Goal: Task Accomplishment & Management: Use online tool/utility

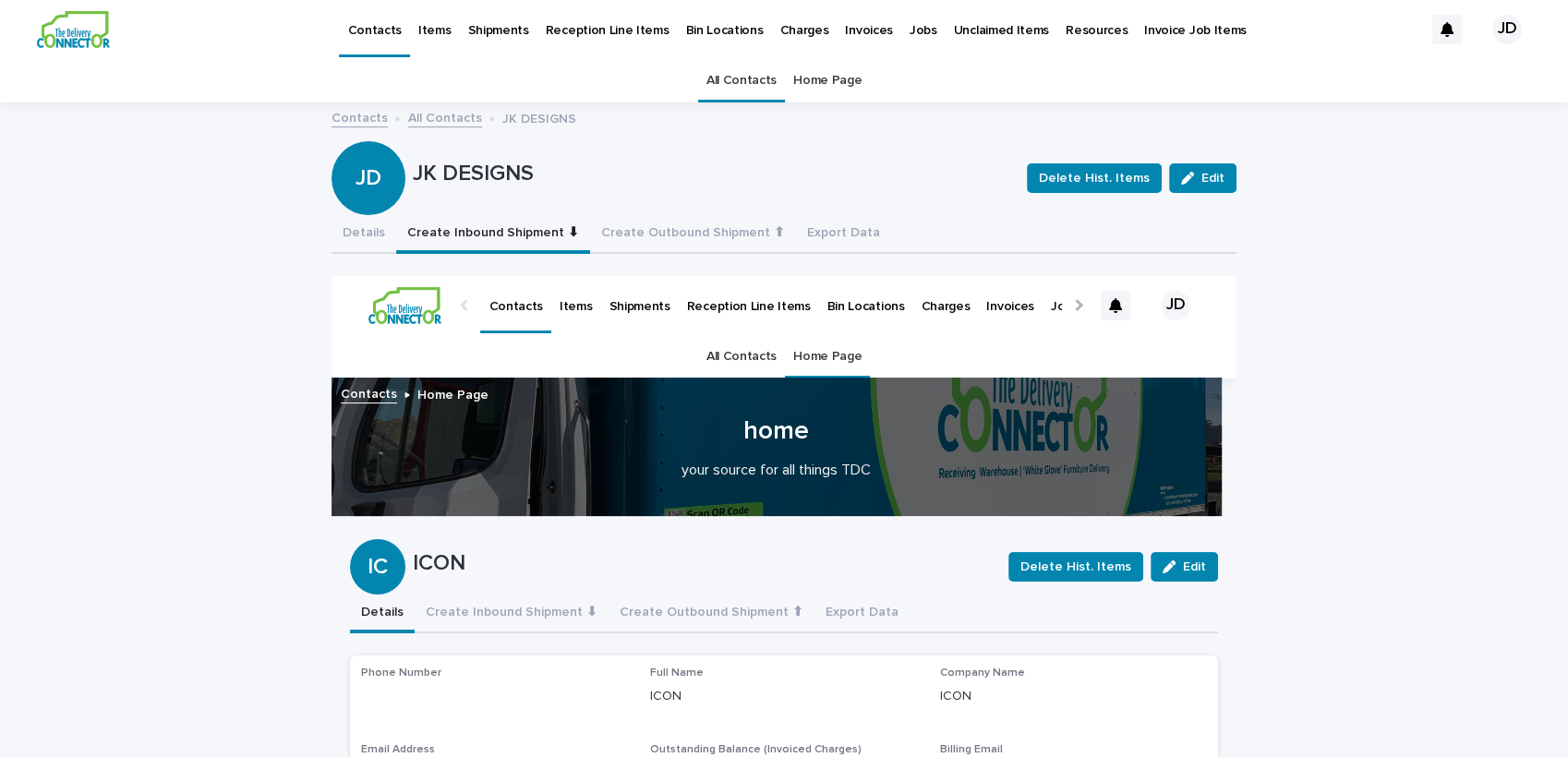
click at [742, 79] on link "All Contacts" at bounding box center [741, 80] width 70 height 44
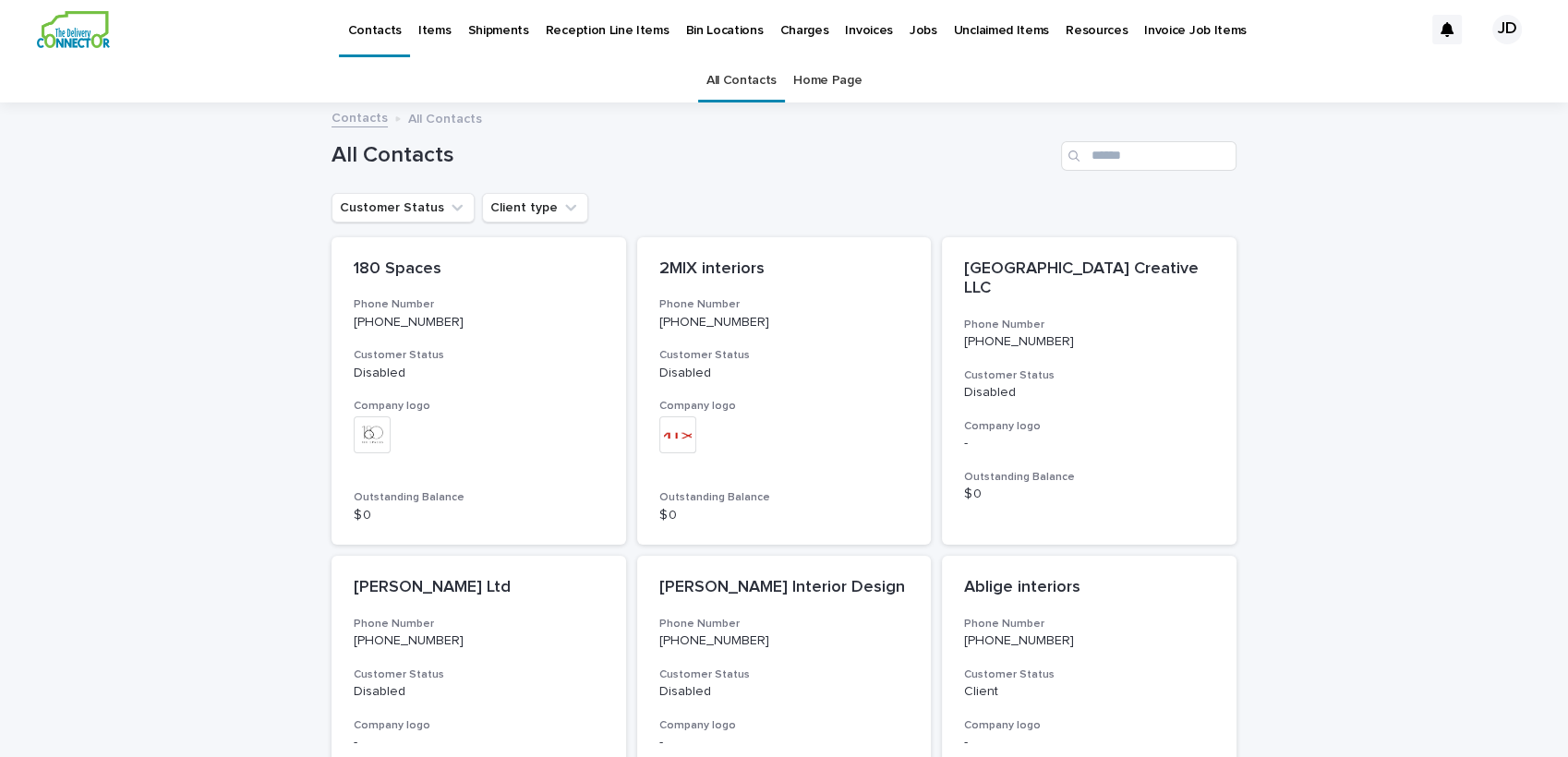
click at [1099, 137] on div "All Contacts" at bounding box center [783, 149] width 905 height 89
click at [1101, 156] on input "Search" at bounding box center [1148, 156] width 175 height 30
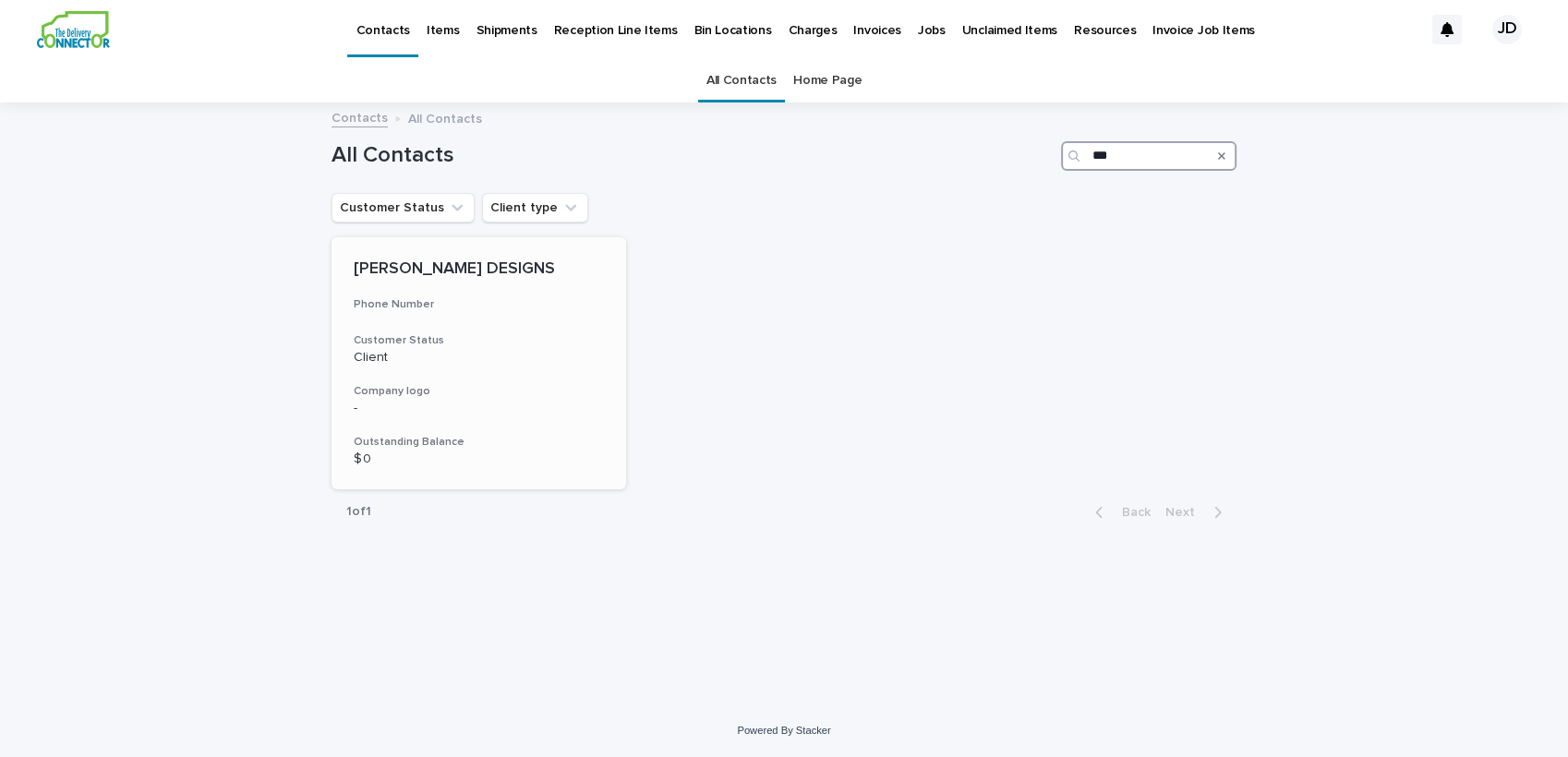
type input "***"
click at [545, 360] on p "Client" at bounding box center [478, 358] width 250 height 15
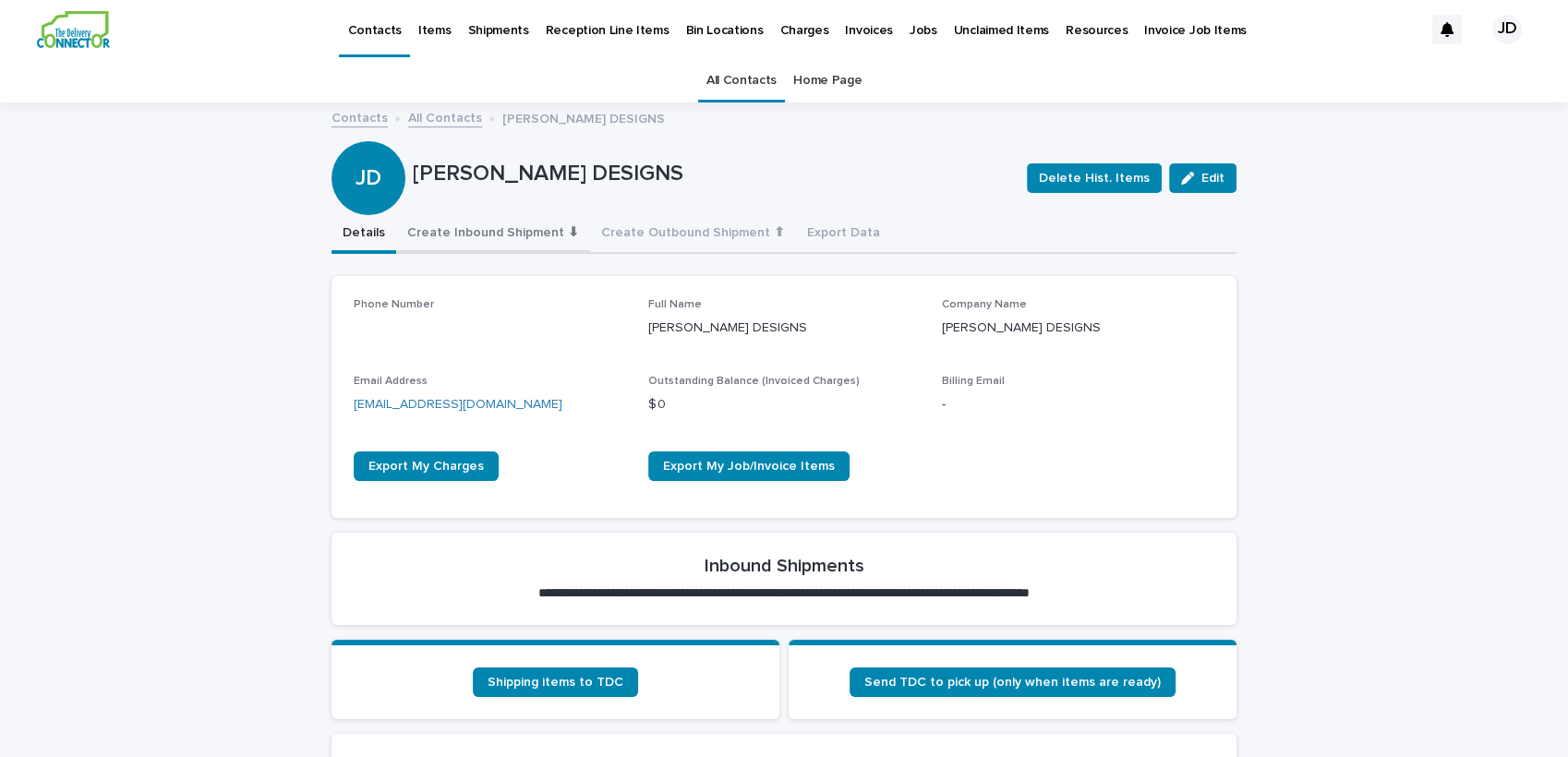
click at [490, 226] on button "Create Inbound Shipment ⬇" at bounding box center [493, 234] width 194 height 39
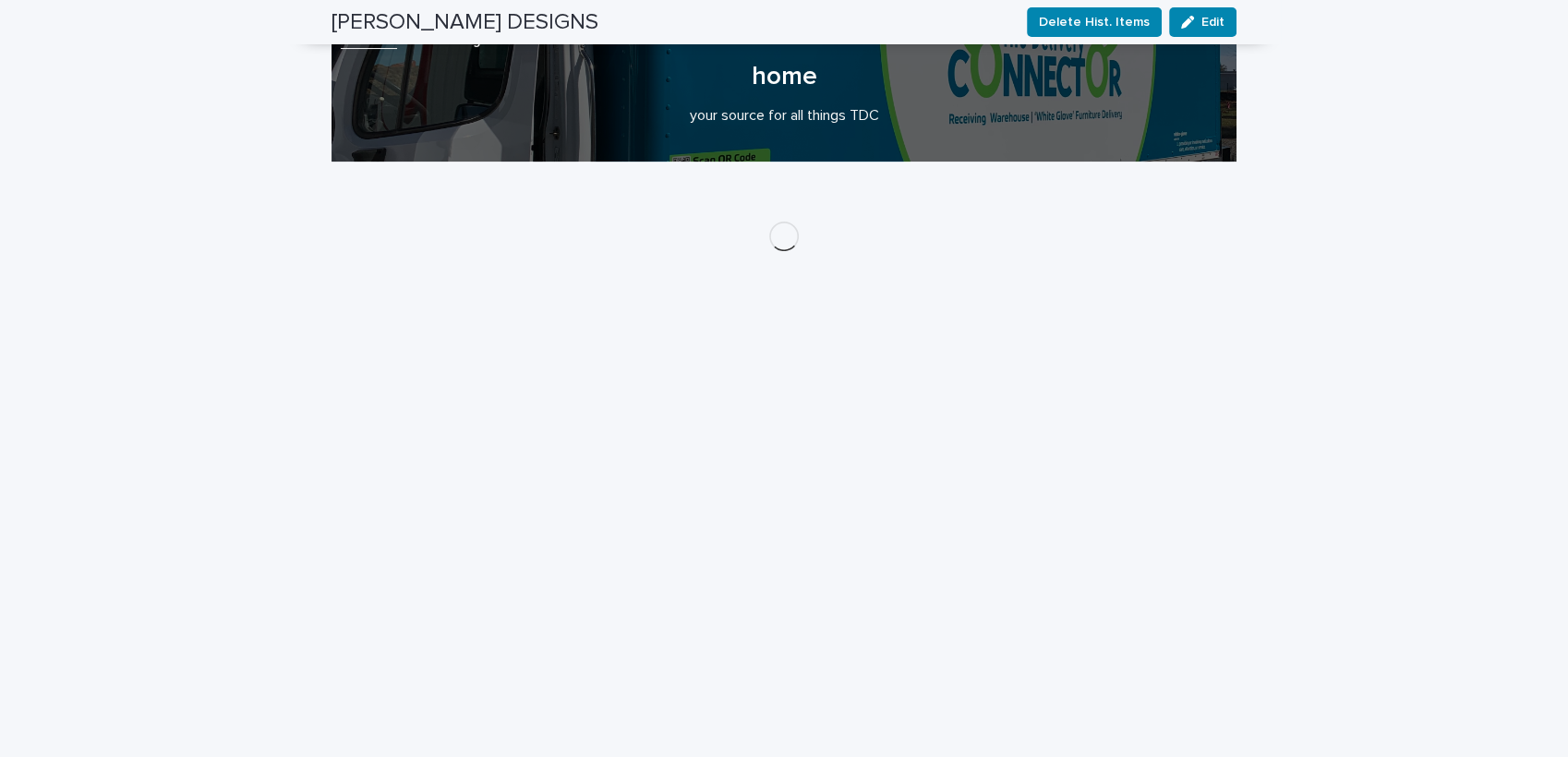
scroll to position [333, 0]
